Goal: Task Accomplishment & Management: Manage account settings

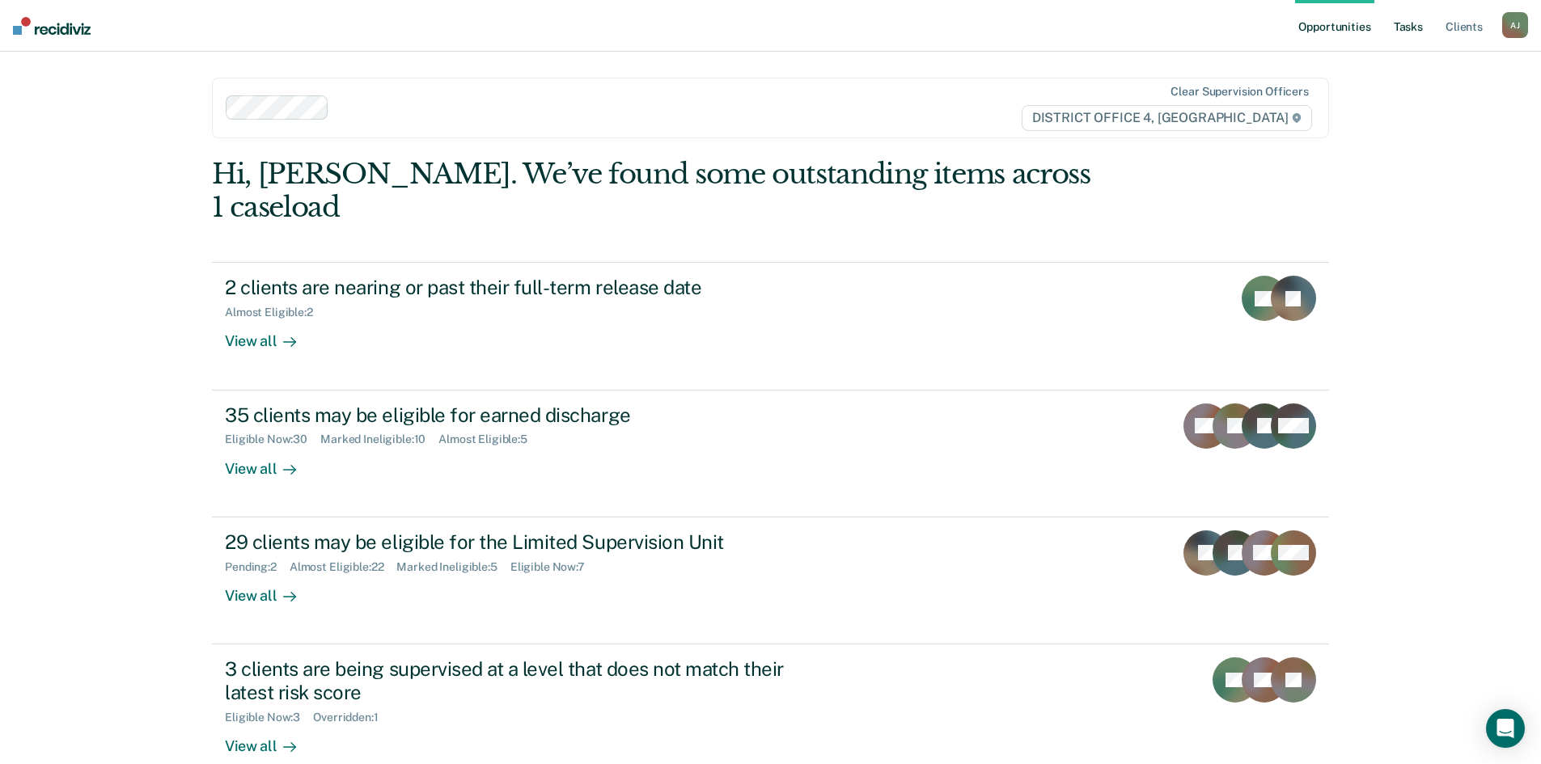
click at [1406, 27] on link "Tasks" at bounding box center [1408, 26] width 36 height 52
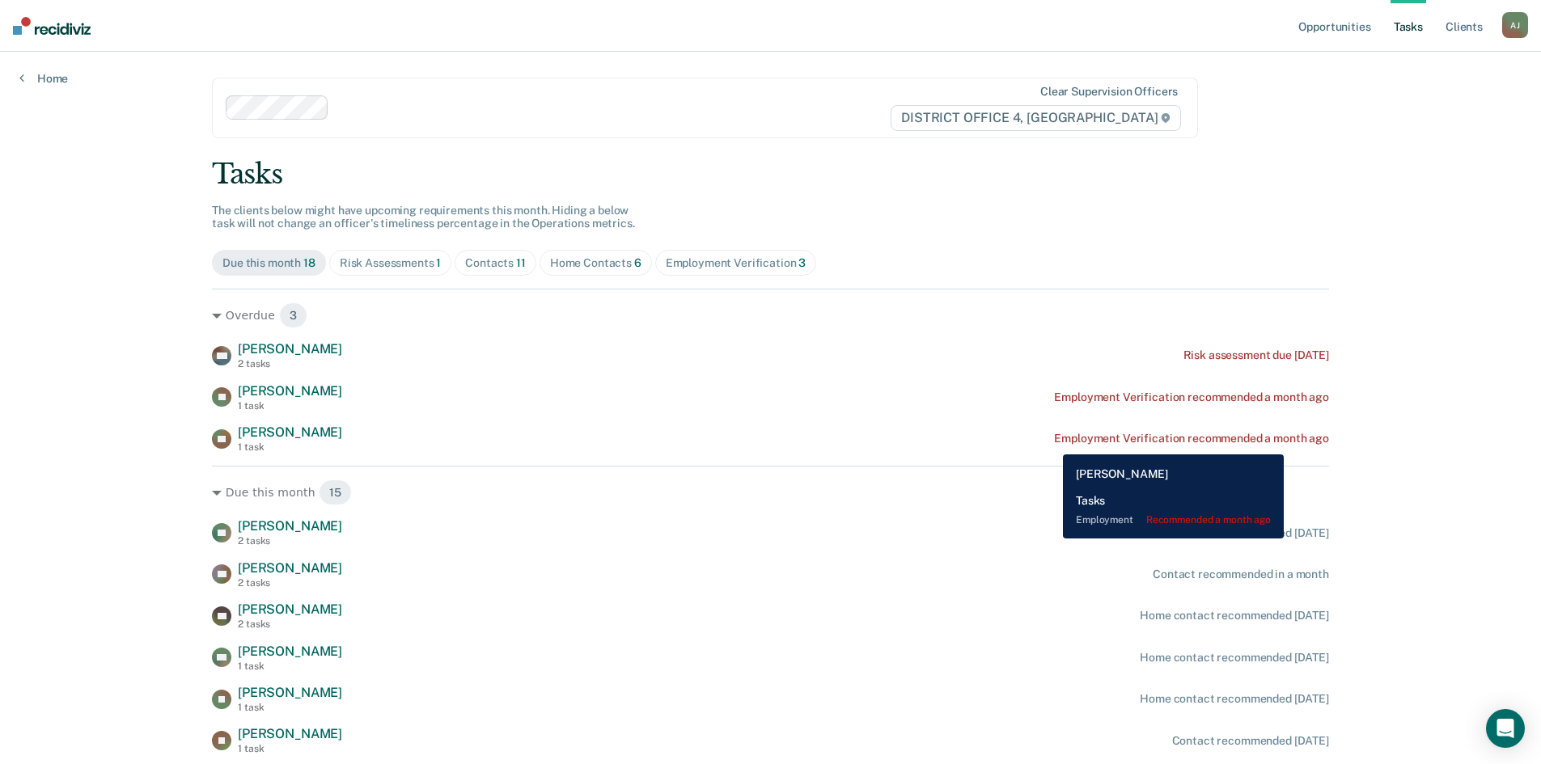
click at [1059, 438] on div "YB [PERSON_NAME] 1 task Employment Verification recommended a month ago" at bounding box center [770, 439] width 1117 height 28
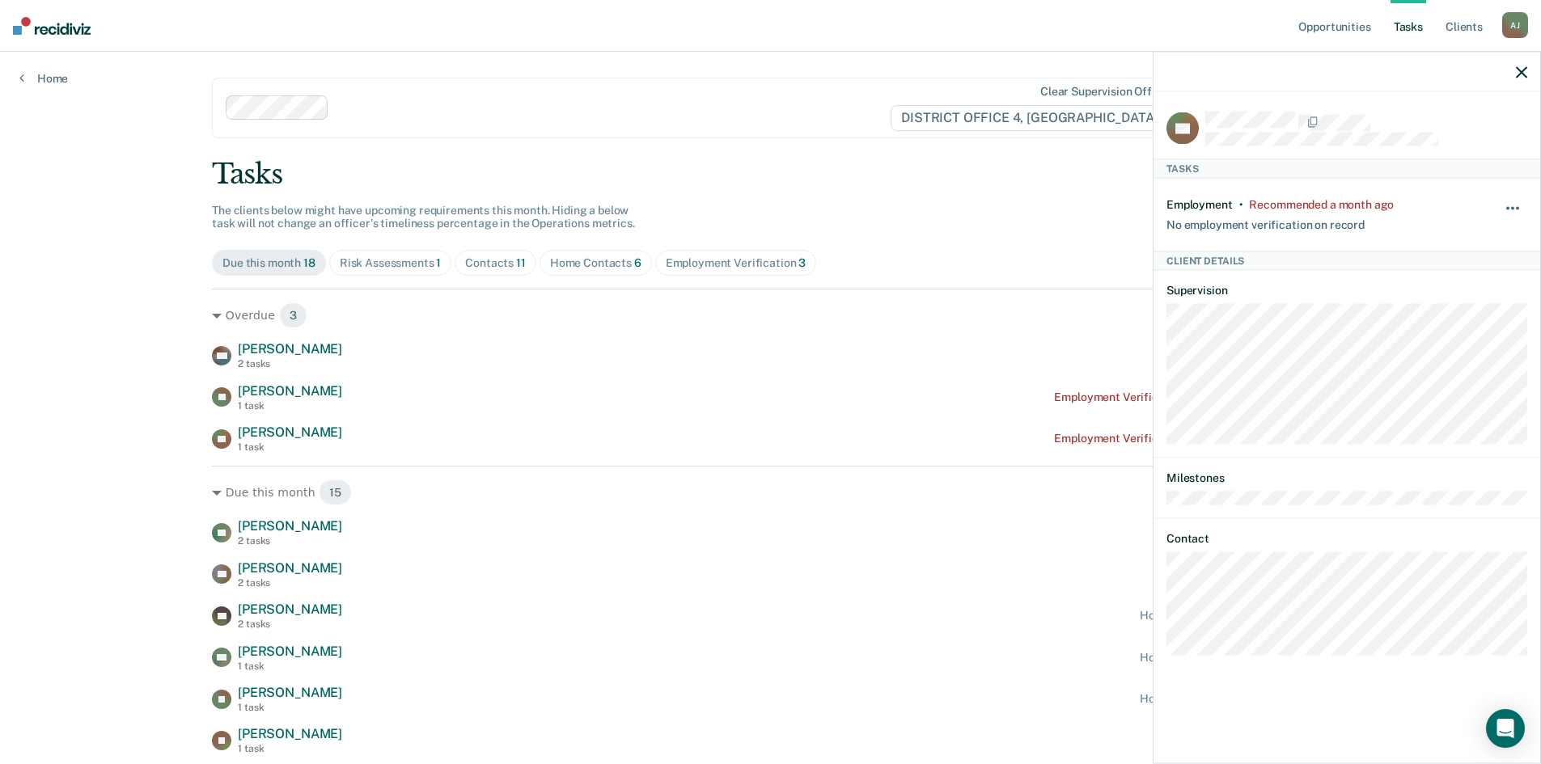
click at [1508, 207] on span "button" at bounding box center [1507, 208] width 3 height 3
click at [1449, 279] on button "7 days" at bounding box center [1469, 286] width 116 height 26
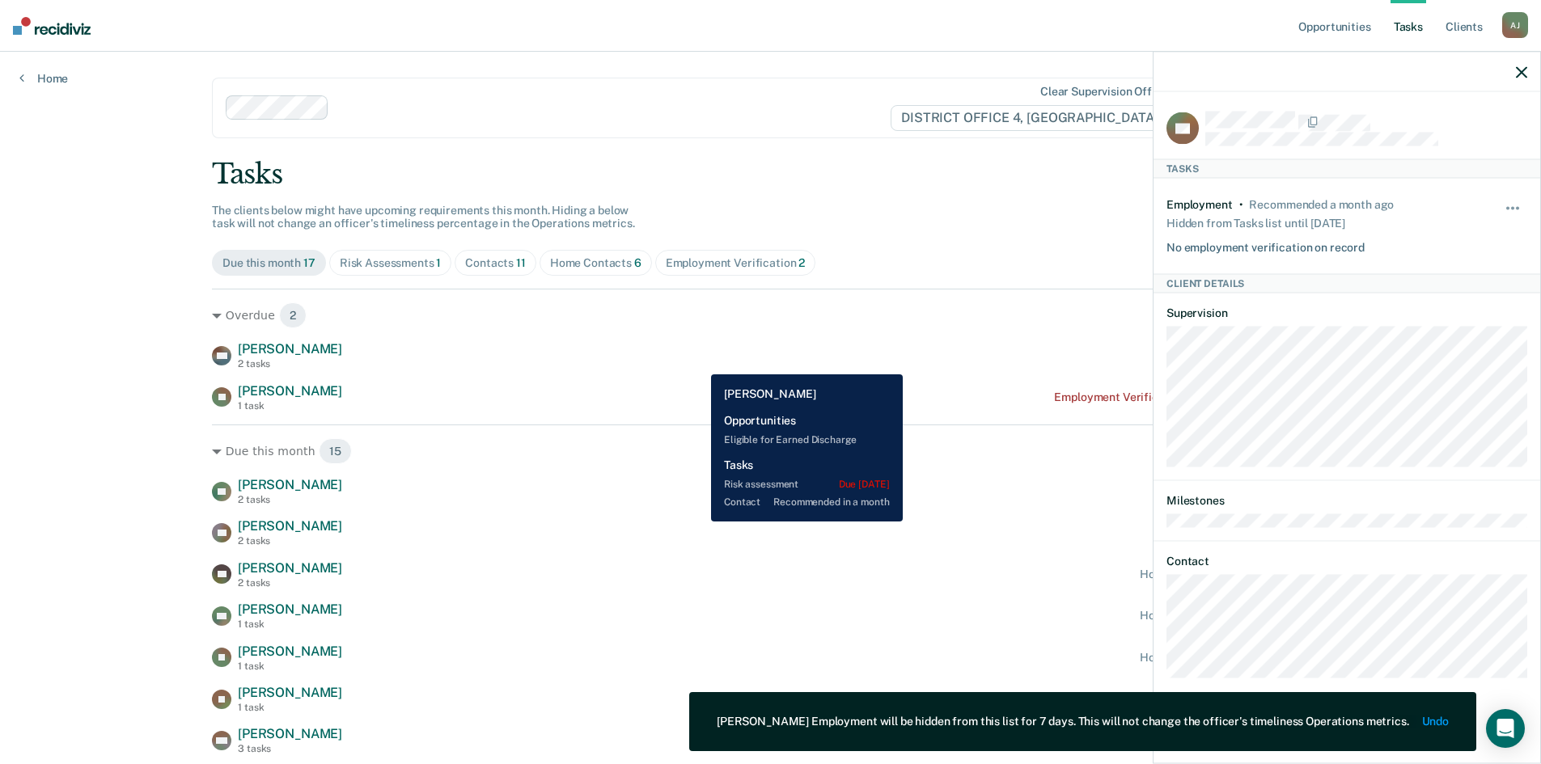
click at [699, 362] on div "BM [PERSON_NAME] 2 tasks Risk assessment due [DATE]" at bounding box center [770, 355] width 1117 height 28
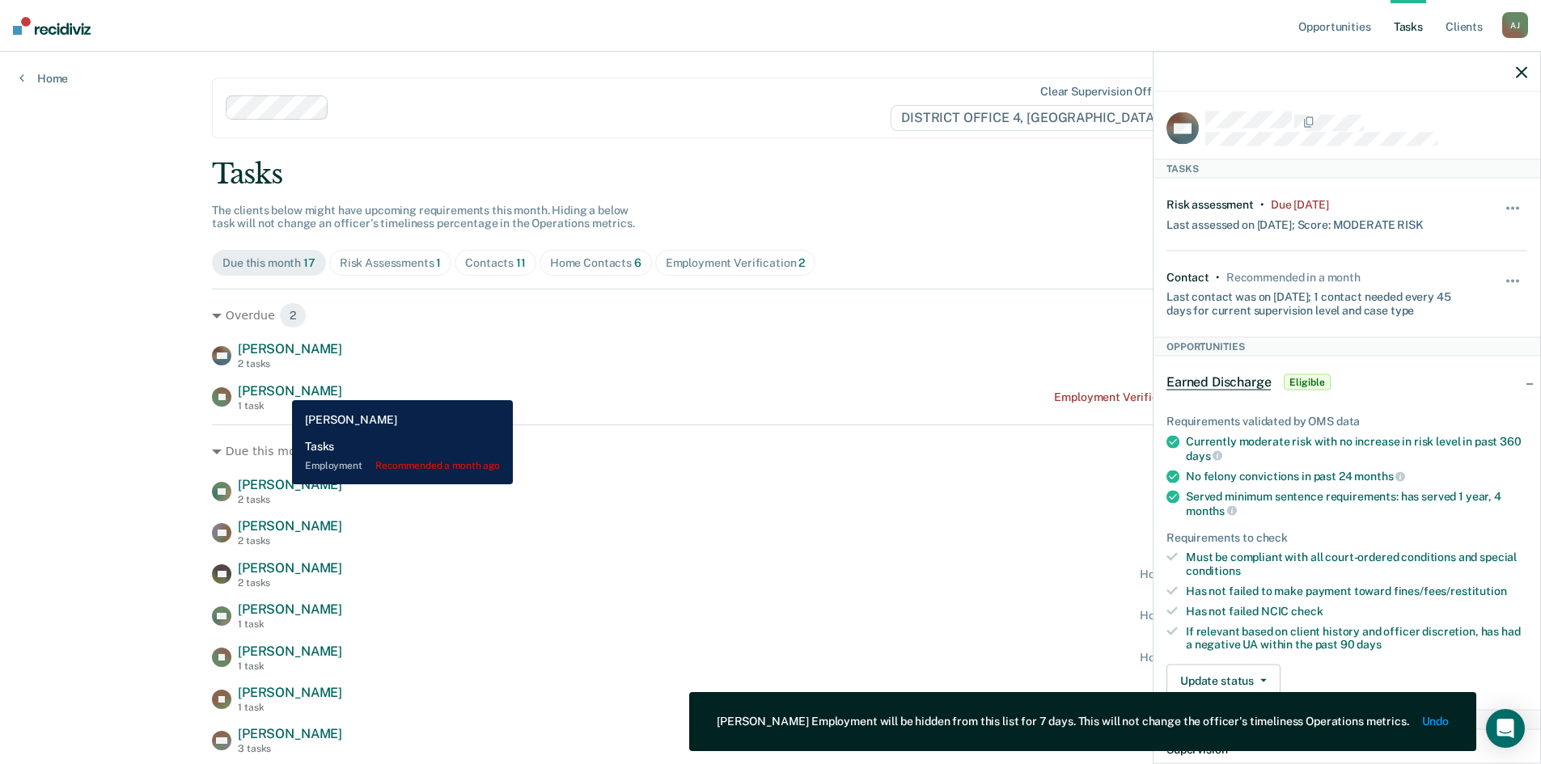
click at [282, 391] on span "[PERSON_NAME]" at bounding box center [290, 390] width 104 height 15
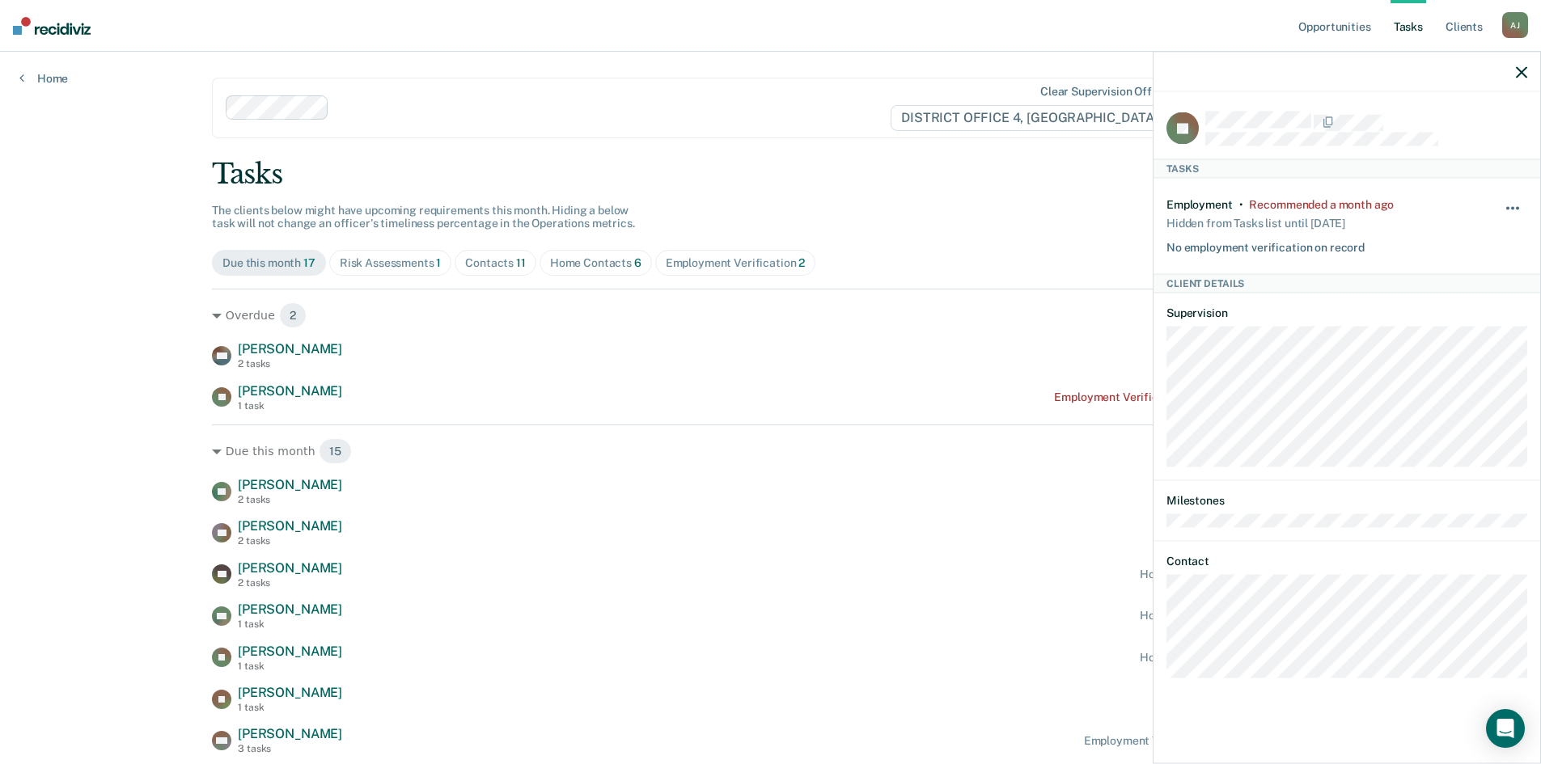
click at [1511, 207] on span "button" at bounding box center [1512, 208] width 3 height 3
click at [1464, 307] on button "30 days" at bounding box center [1469, 311] width 116 height 26
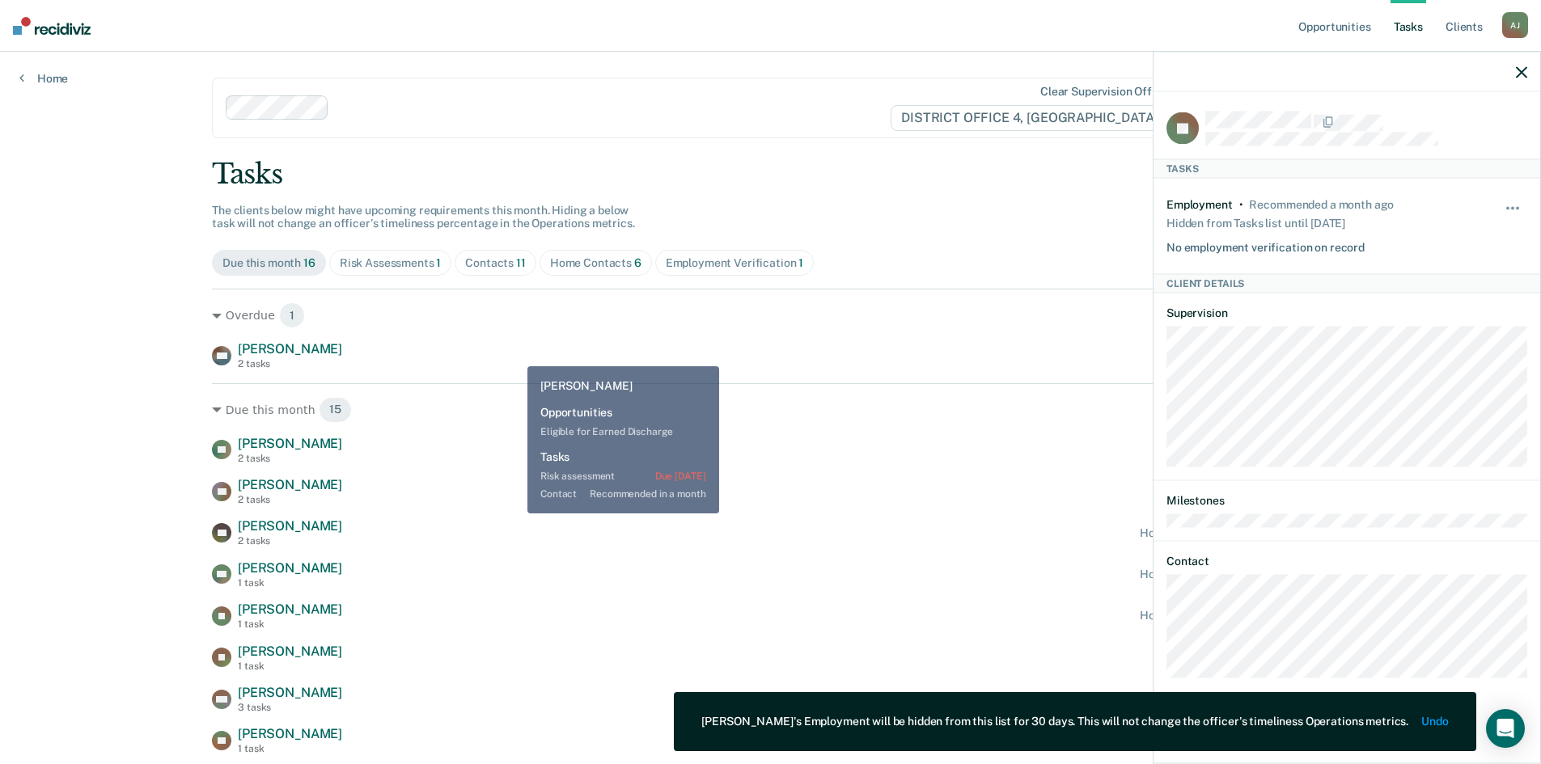
click at [535, 344] on div "BM [PERSON_NAME] 2 tasks Risk assessment due [DATE]" at bounding box center [770, 355] width 1117 height 28
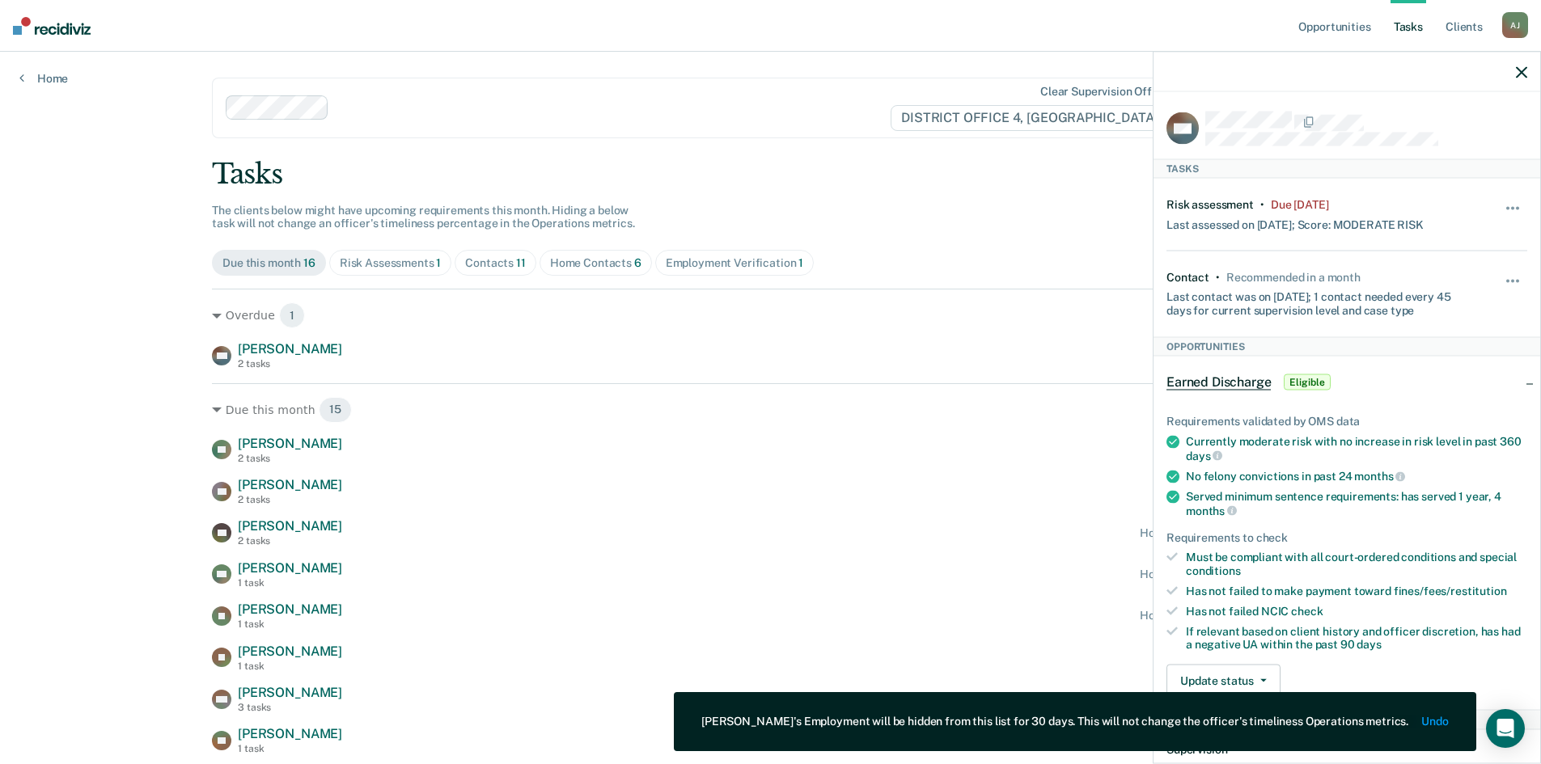
click at [1521, 70] on icon "button" at bounding box center [1521, 71] width 11 height 11
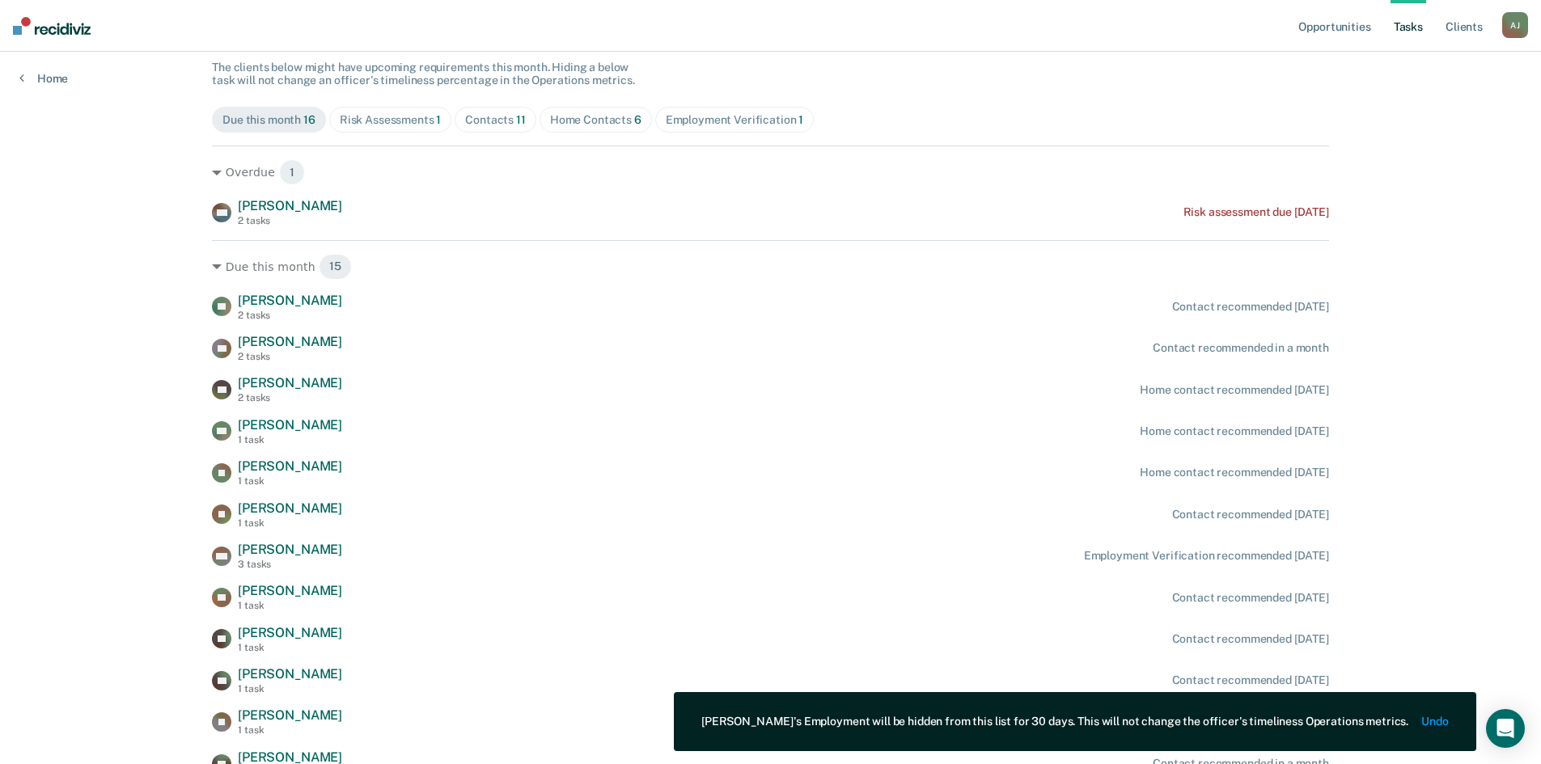
scroll to position [162, 0]
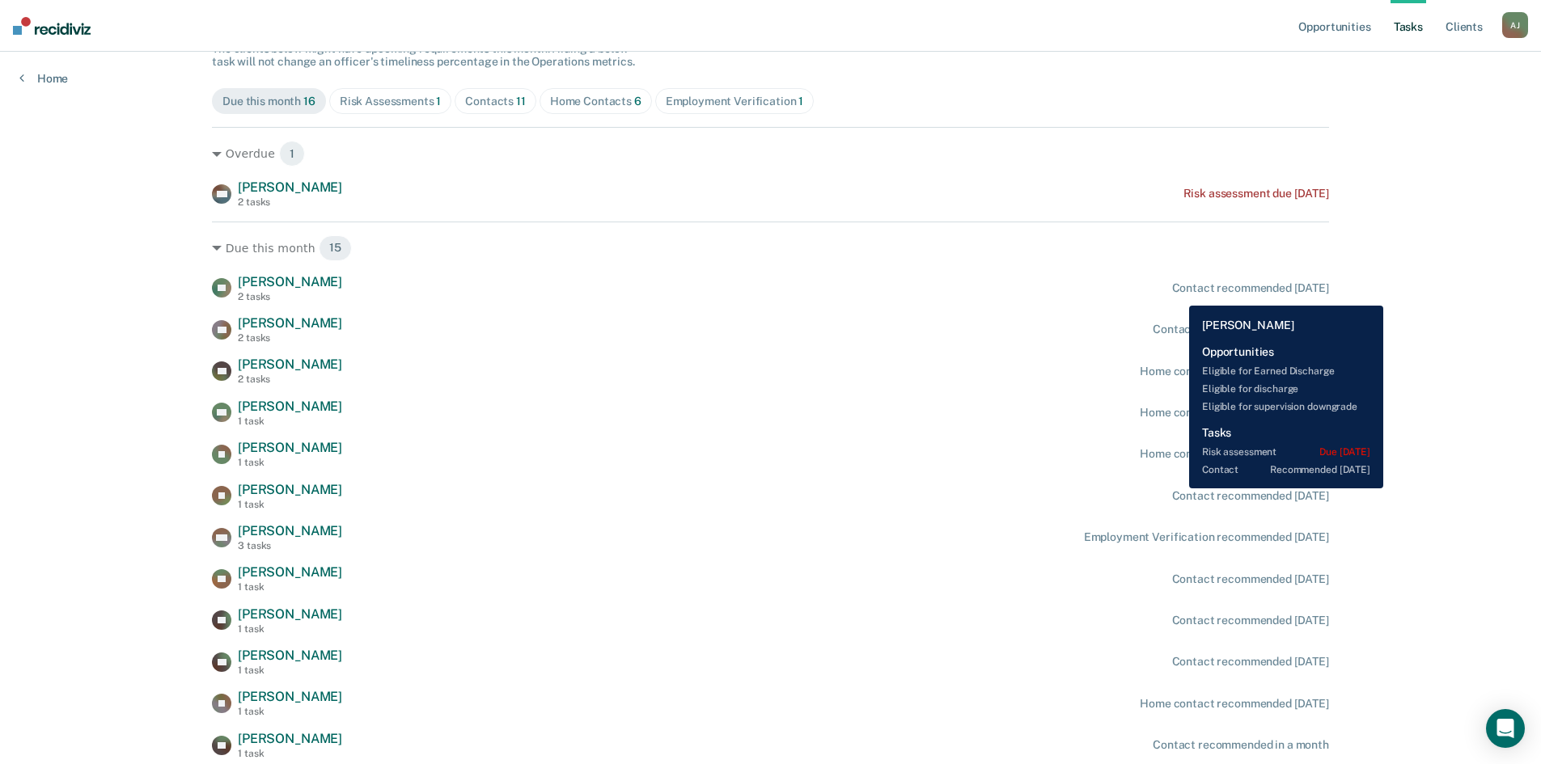
click at [1186, 291] on div "Contact recommended [DATE]" at bounding box center [1250, 288] width 157 height 14
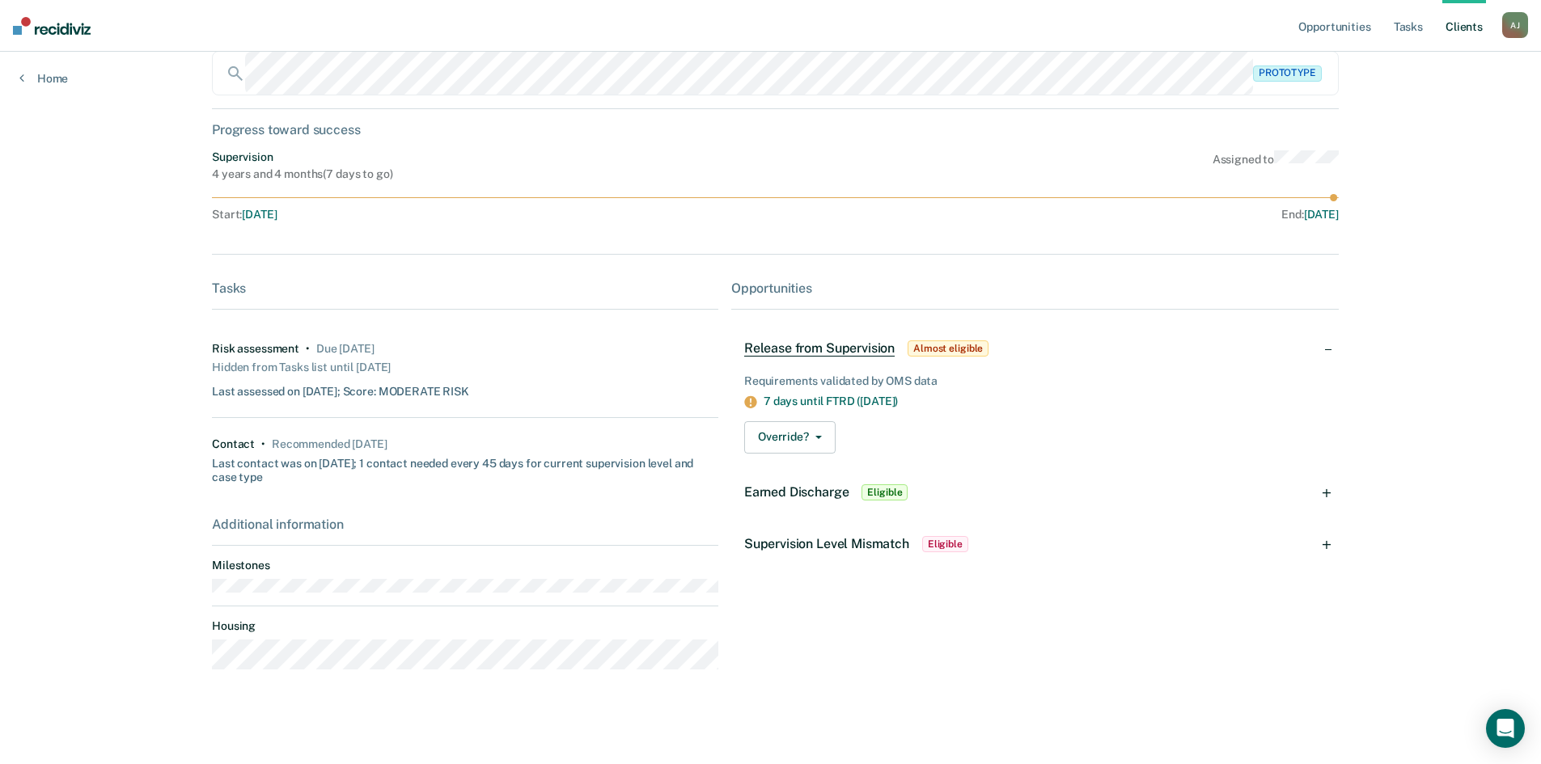
scroll to position [108, 0]
click at [44, 81] on link "Home" at bounding box center [43, 78] width 49 height 15
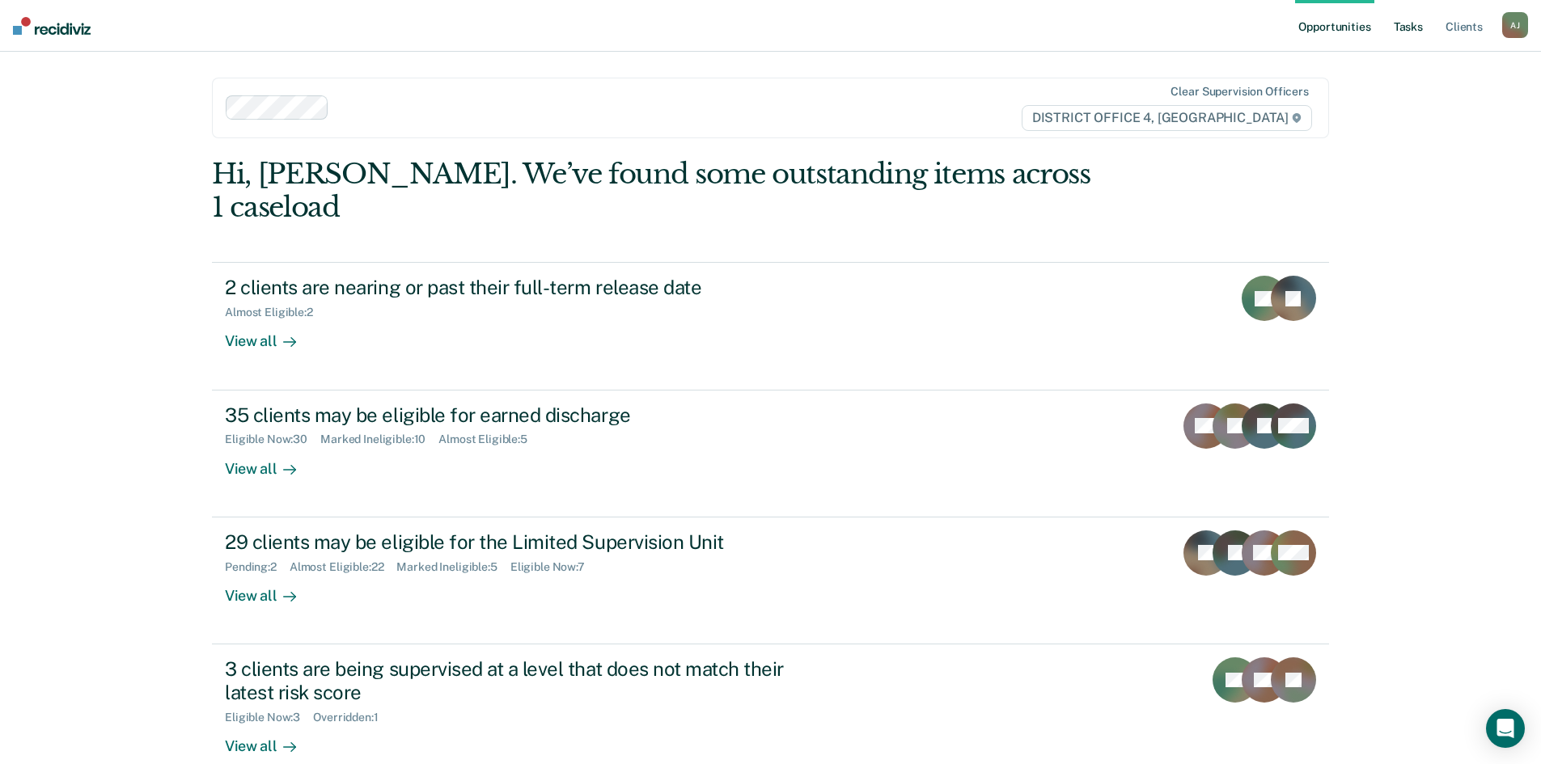
click at [1411, 24] on link "Tasks" at bounding box center [1408, 26] width 36 height 52
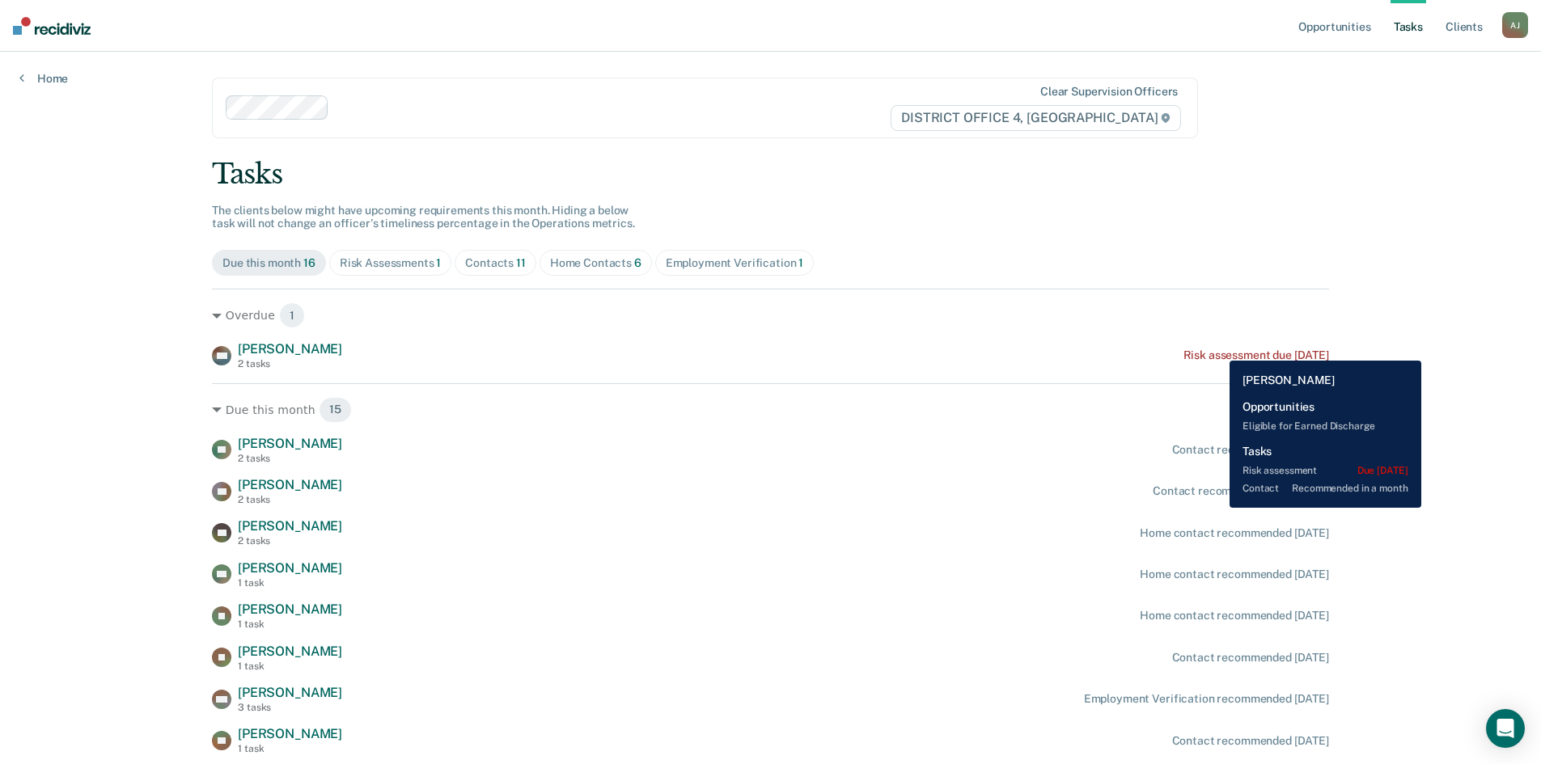
click at [1220, 354] on div "Risk assessment due [DATE]" at bounding box center [1256, 356] width 146 height 14
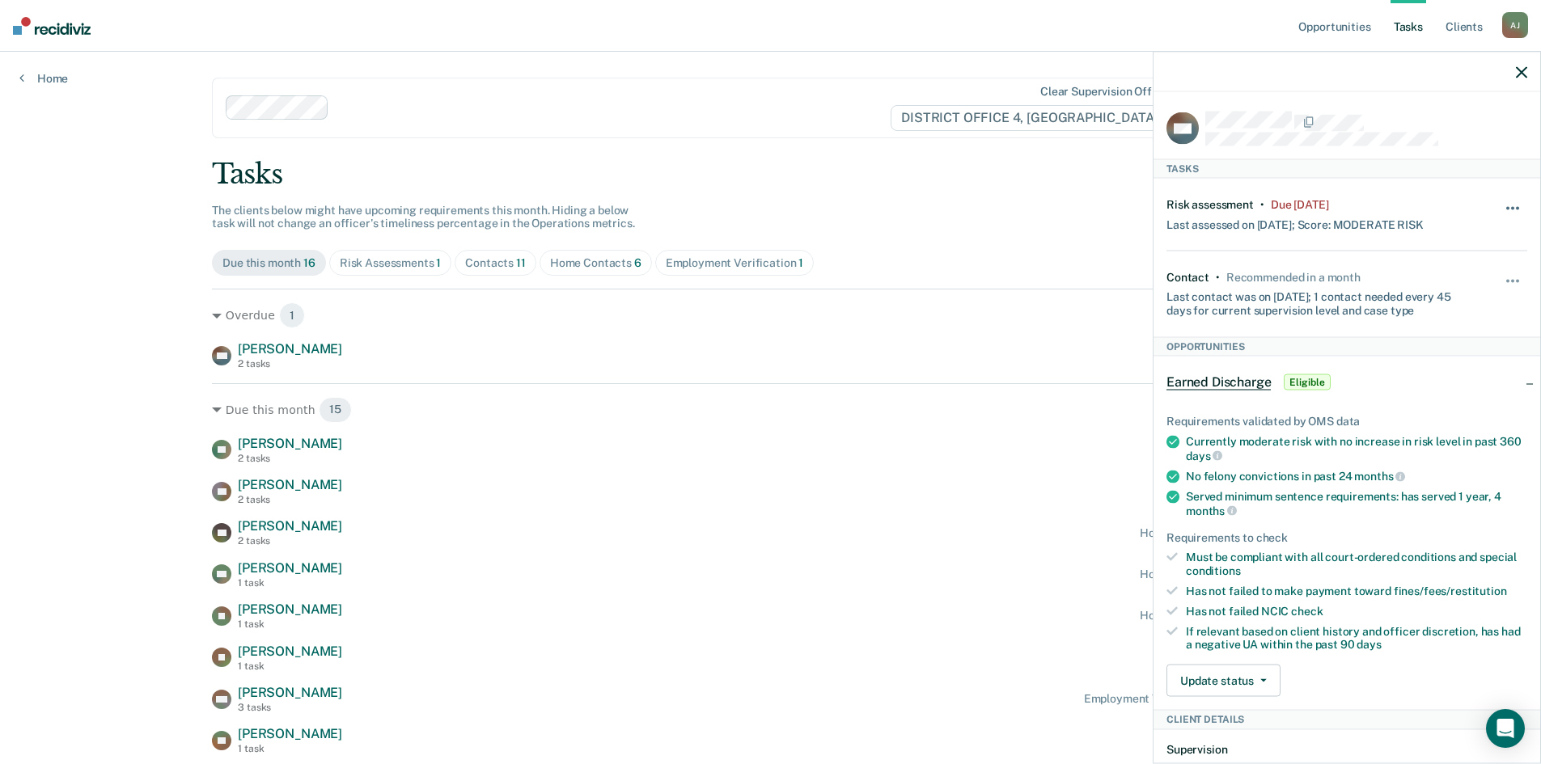
click at [1500, 204] on button "button" at bounding box center [1514, 217] width 28 height 26
click at [1440, 308] on button "30 days" at bounding box center [1469, 311] width 116 height 26
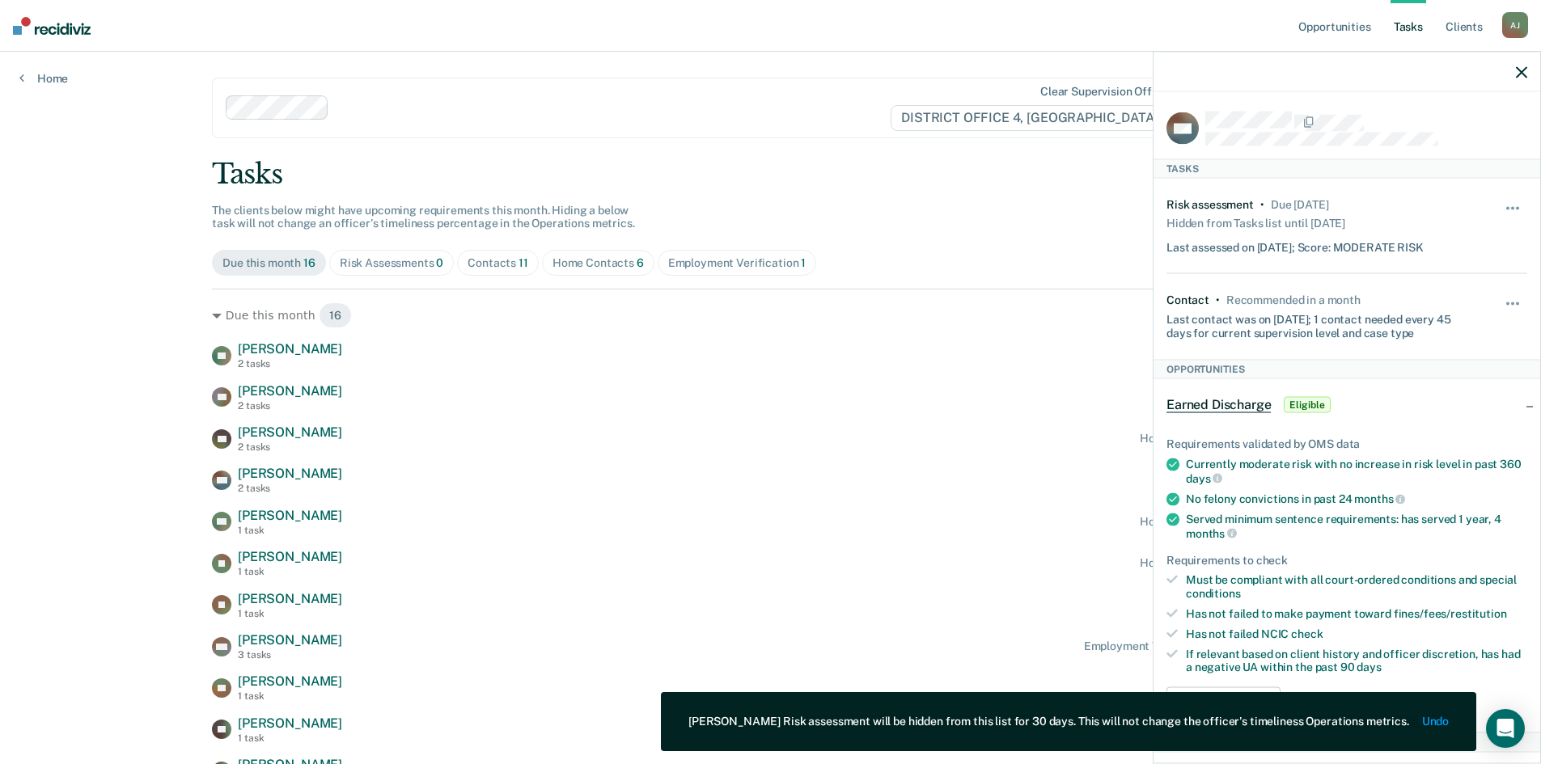
click at [1518, 74] on icon "button" at bounding box center [1521, 71] width 11 height 11
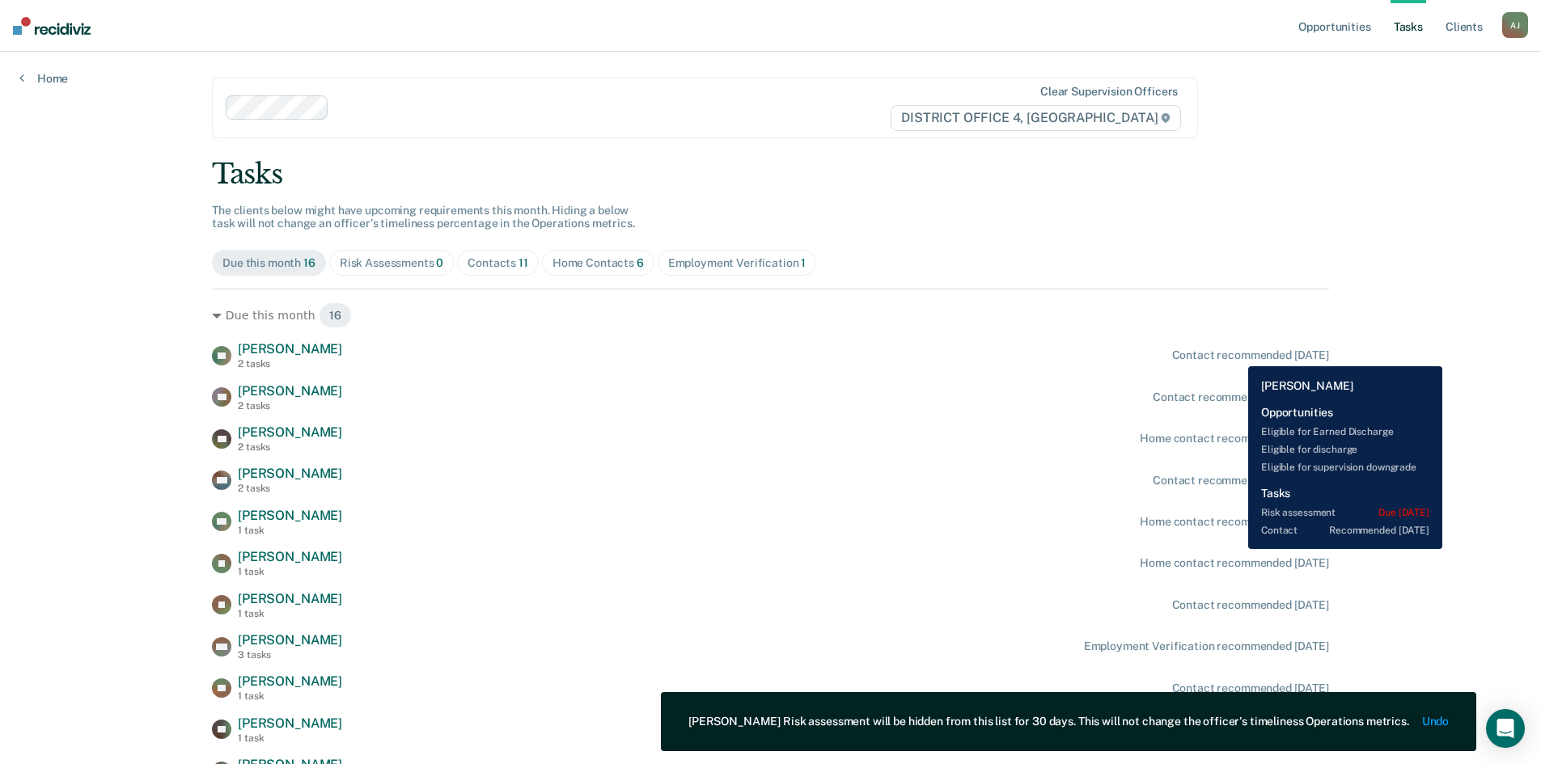
click at [1236, 354] on div "Contact recommended [DATE]" at bounding box center [1250, 356] width 157 height 14
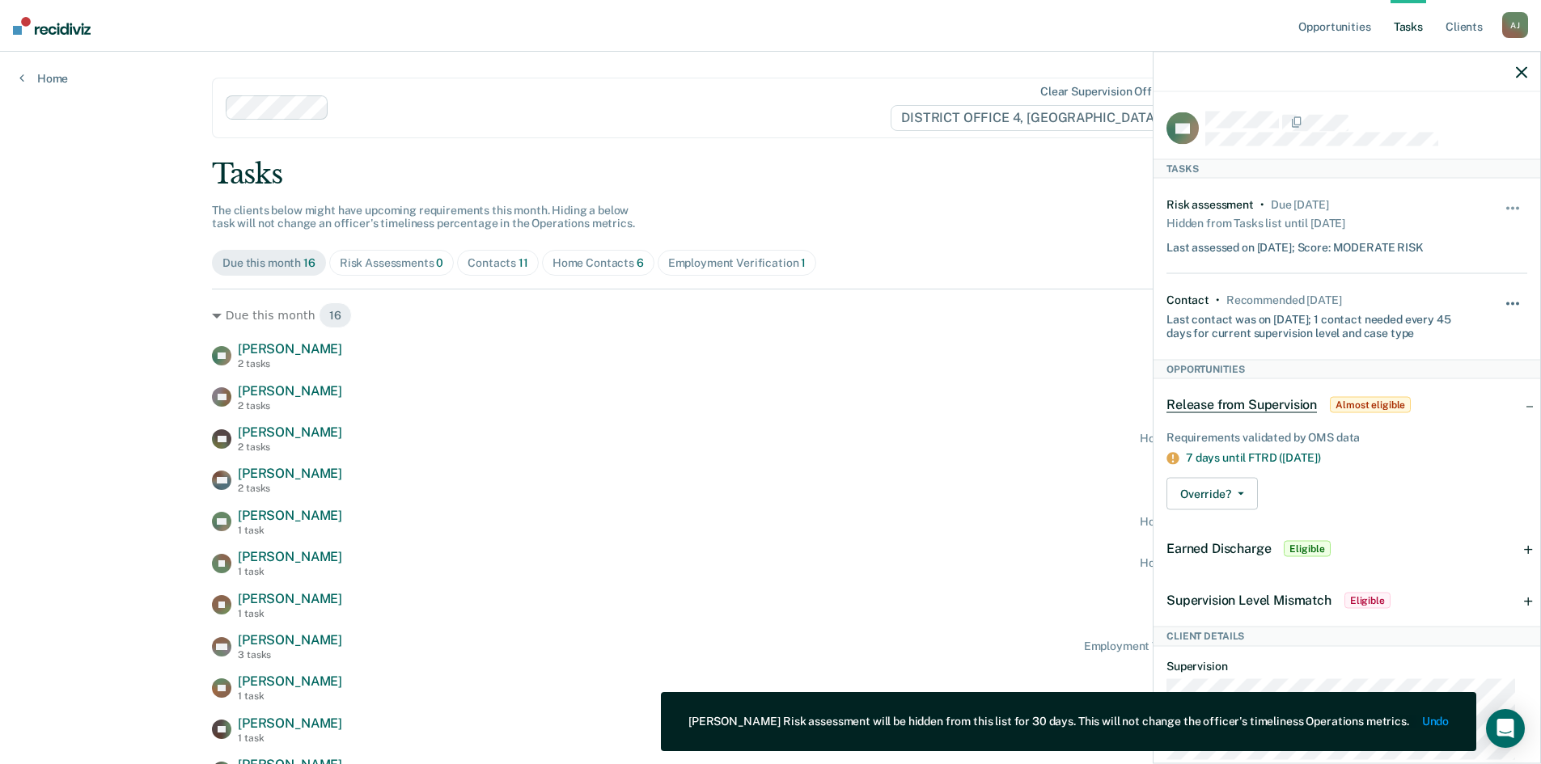
click at [1501, 298] on button "button" at bounding box center [1514, 311] width 28 height 26
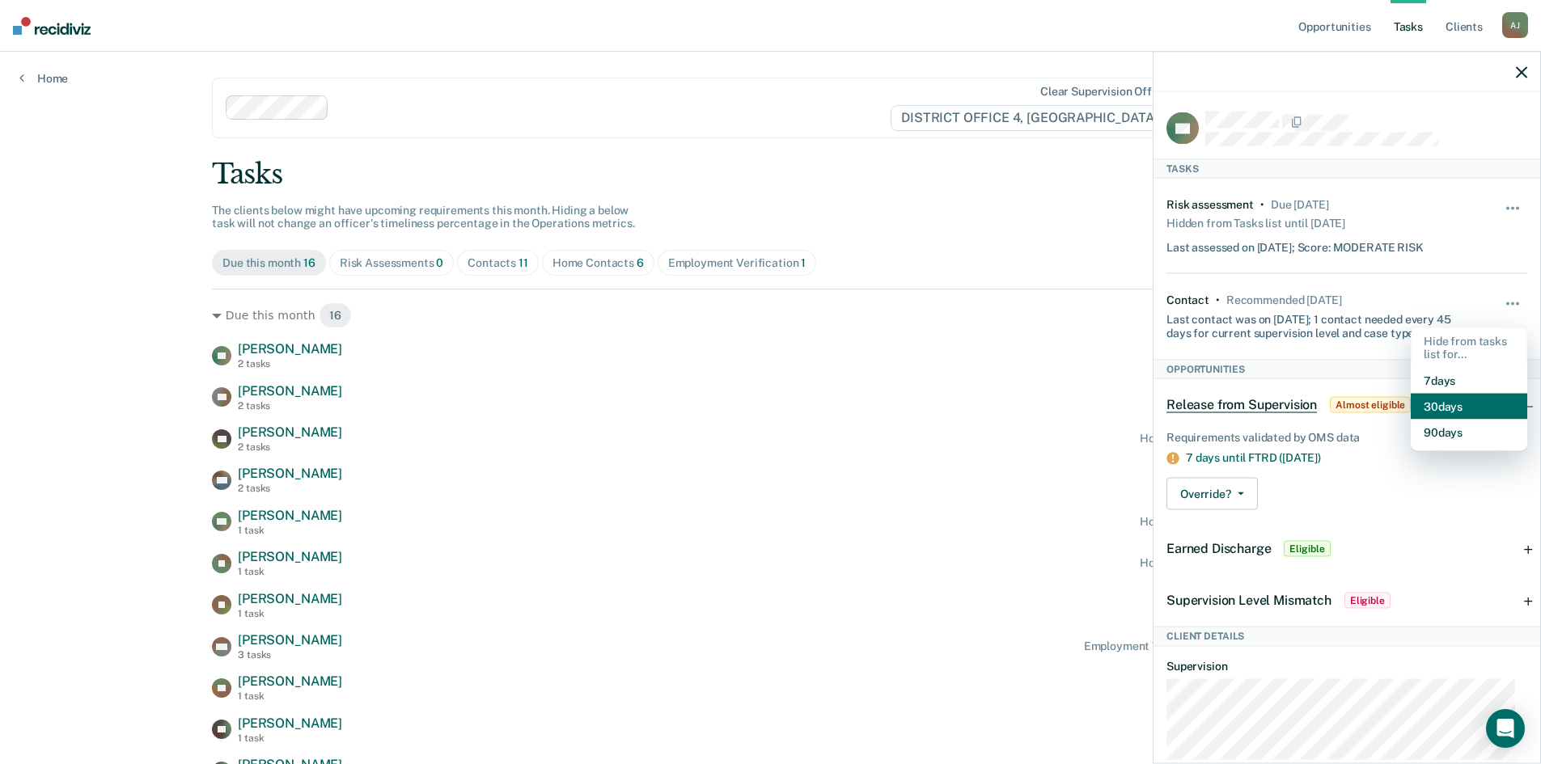
drag, startPoint x: 1451, startPoint y: 396, endPoint x: 1428, endPoint y: 373, distance: 32.0
click at [1450, 396] on button "30 days" at bounding box center [1469, 407] width 116 height 26
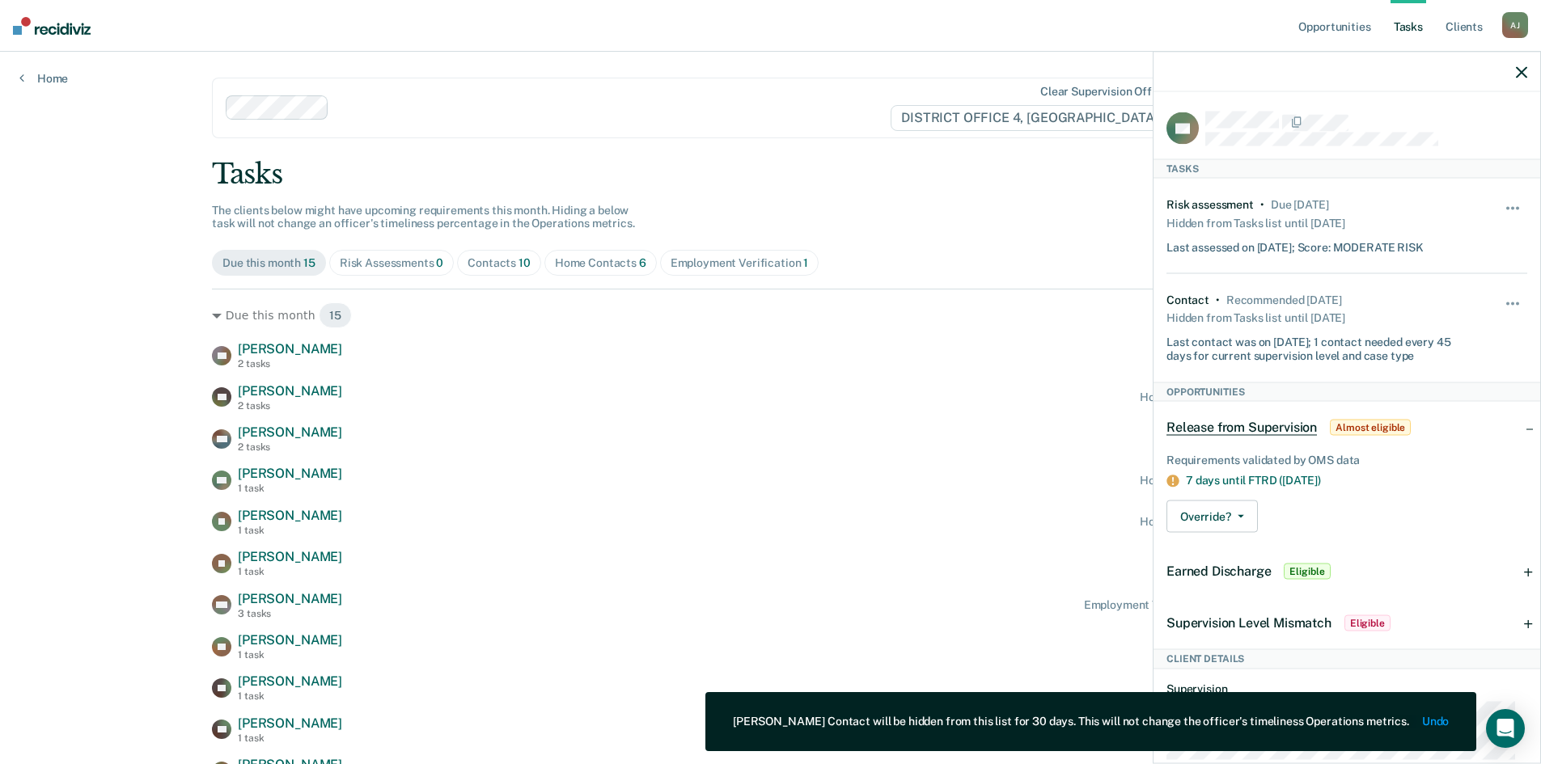
drag, startPoint x: 1517, startPoint y: 70, endPoint x: 1505, endPoint y: 70, distance: 11.3
click at [1516, 70] on icon "button" at bounding box center [1521, 71] width 11 height 11
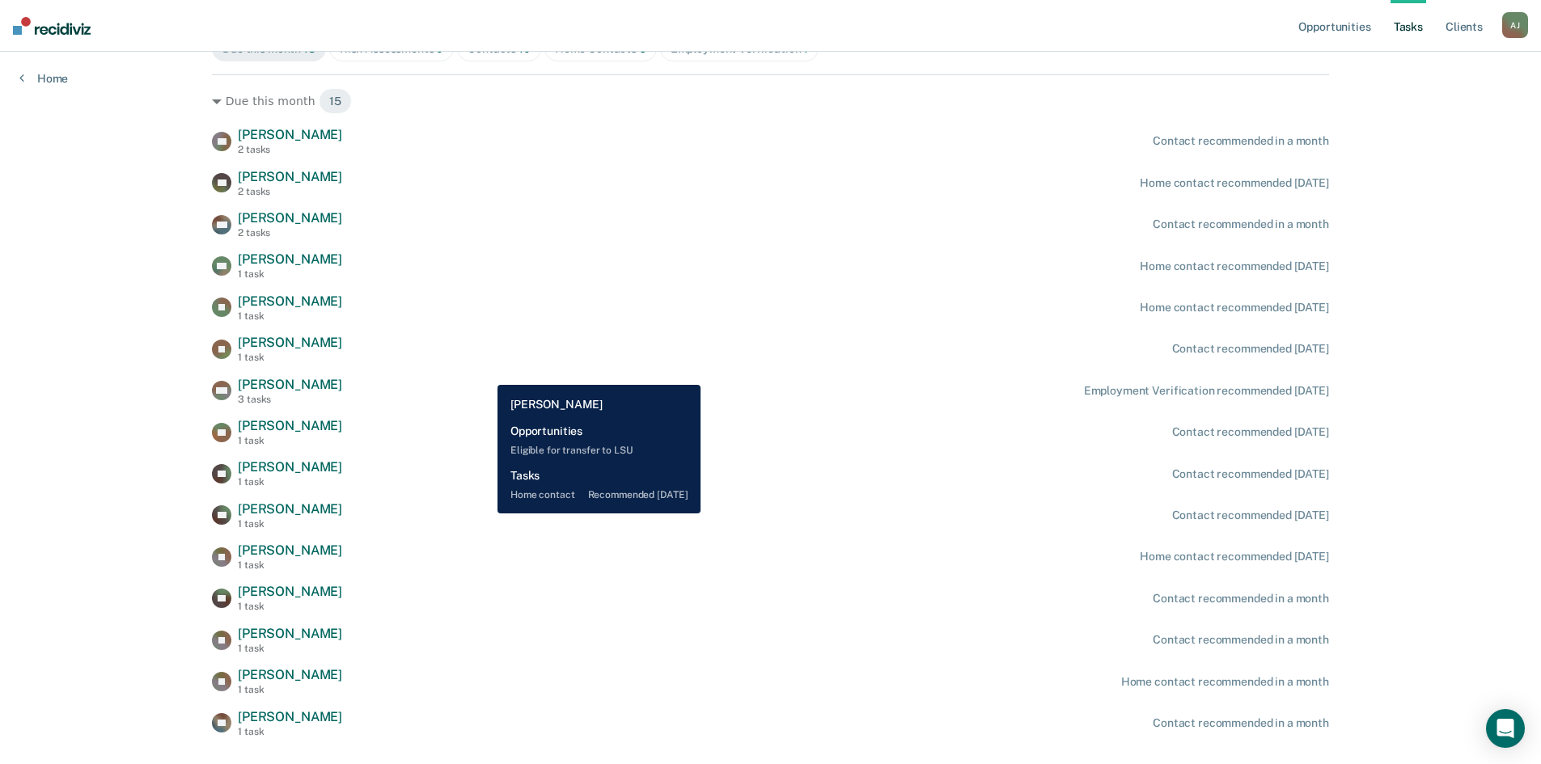
scroll to position [243, 0]
